Goal: Obtain resource: Download file/media

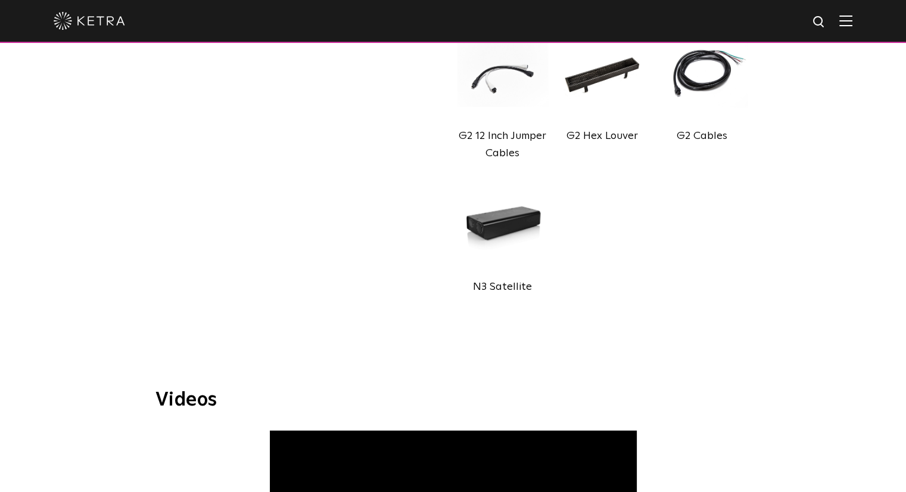
scroll to position [706, 0]
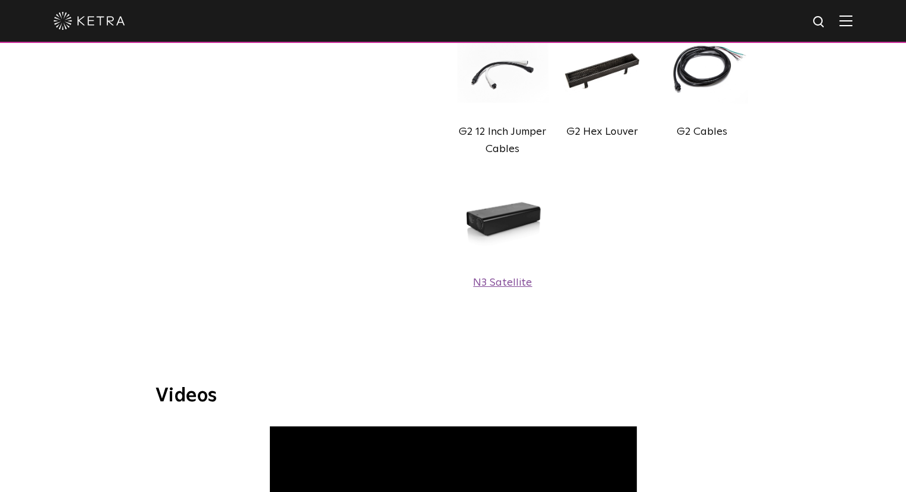
click at [520, 219] on img at bounding box center [503, 220] width 91 height 101
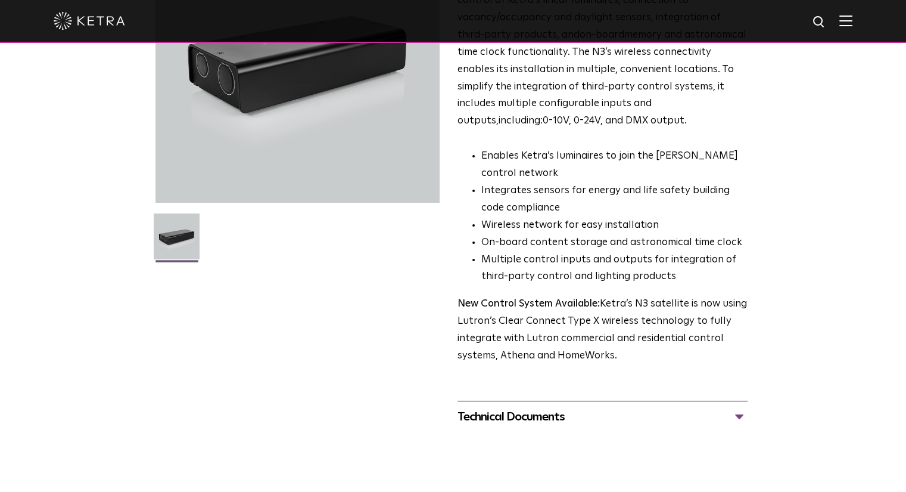
scroll to position [168, 0]
click at [550, 419] on div "Technical Documents" at bounding box center [603, 417] width 290 height 19
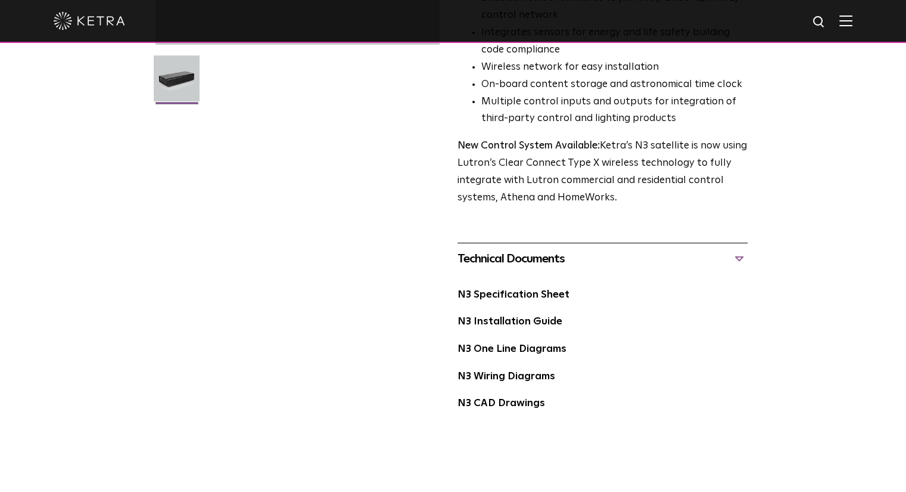
scroll to position [333, 0]
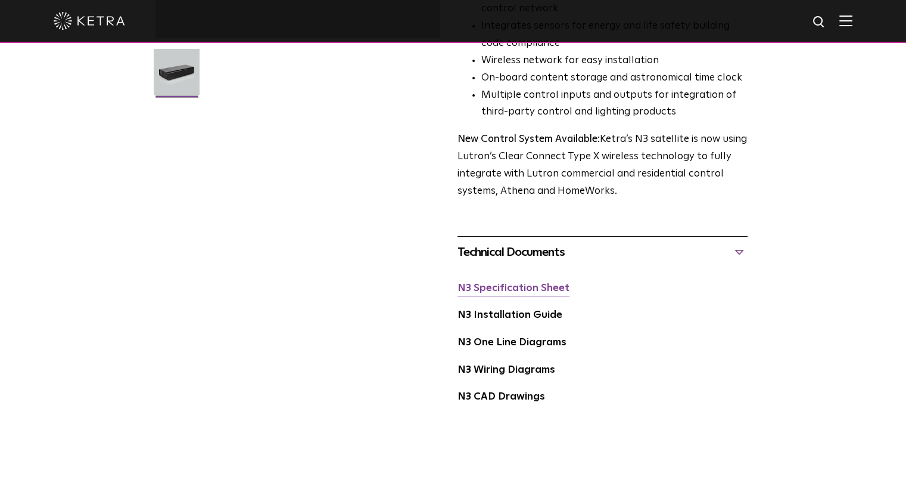
click at [530, 289] on link "N3 Specification Sheet" at bounding box center [514, 288] width 112 height 10
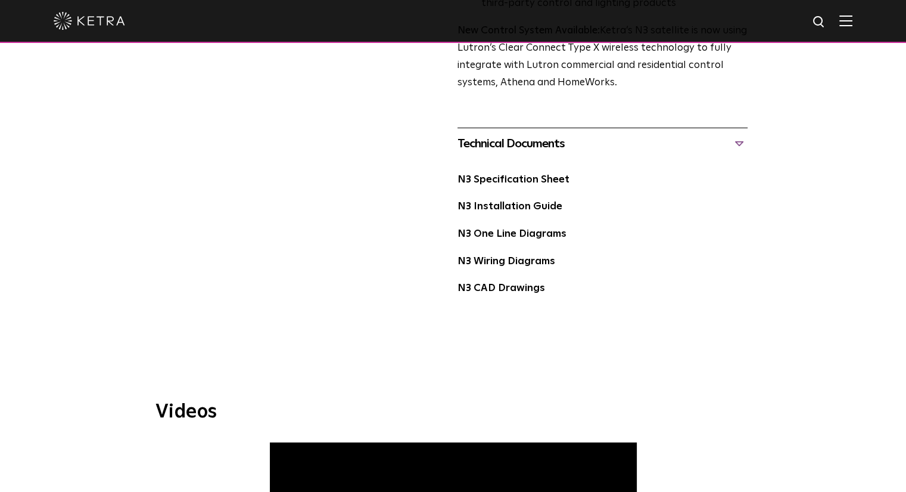
scroll to position [442, 0]
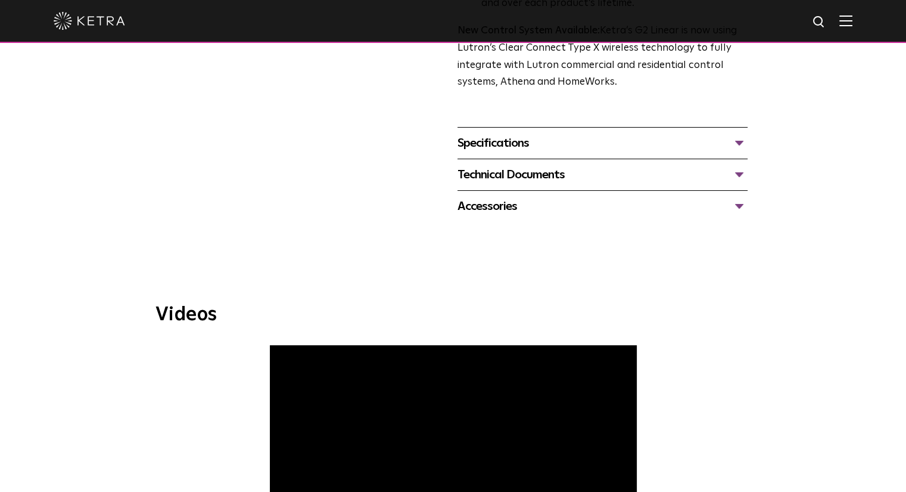
scroll to position [481, 0]
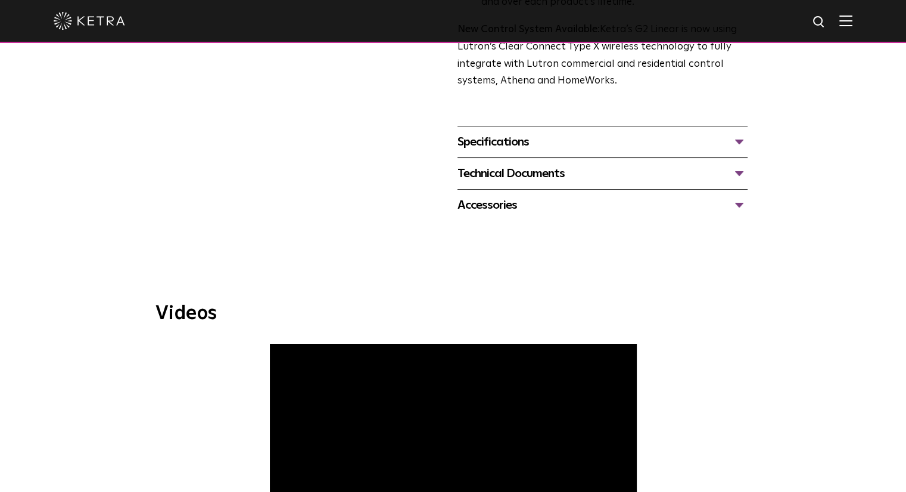
click at [744, 167] on div "Technical Documents" at bounding box center [603, 173] width 290 height 19
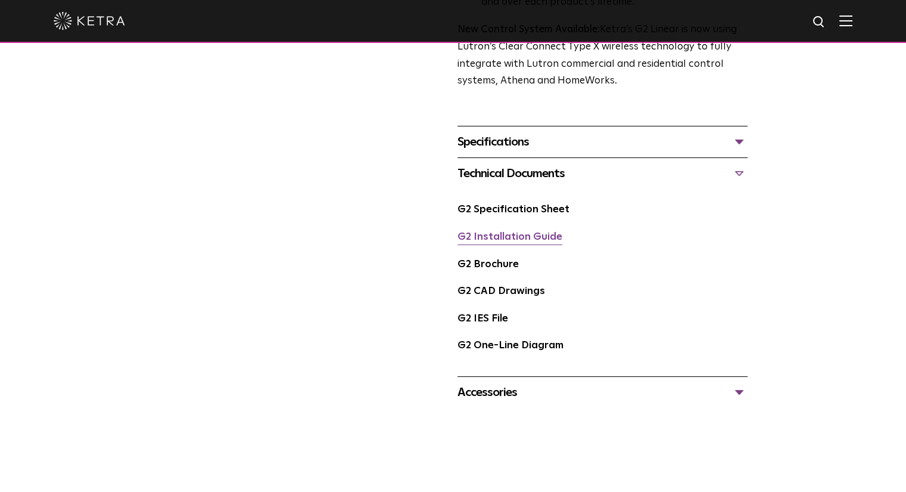
click at [514, 242] on link "G2 Installation Guide" at bounding box center [510, 237] width 105 height 10
click at [505, 209] on link "G2 Specification Sheet" at bounding box center [514, 209] width 112 height 10
